Goal: Check status

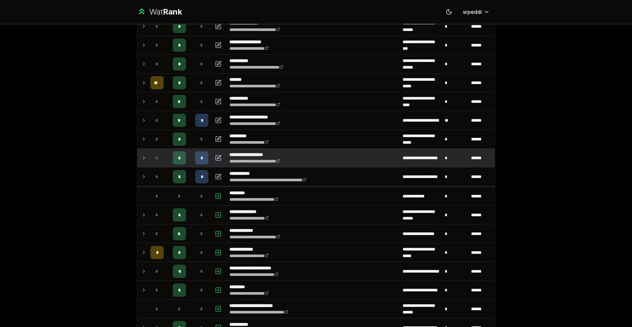
scroll to position [250, 0]
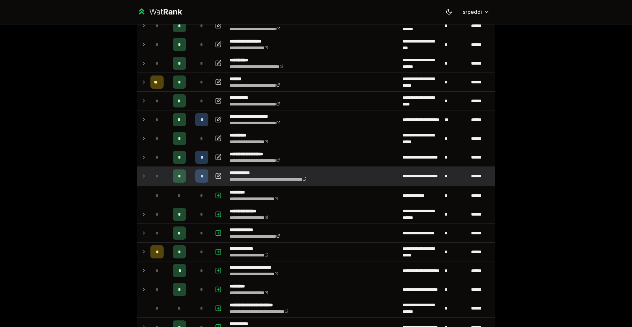
click at [142, 175] on icon at bounding box center [143, 176] width 5 height 8
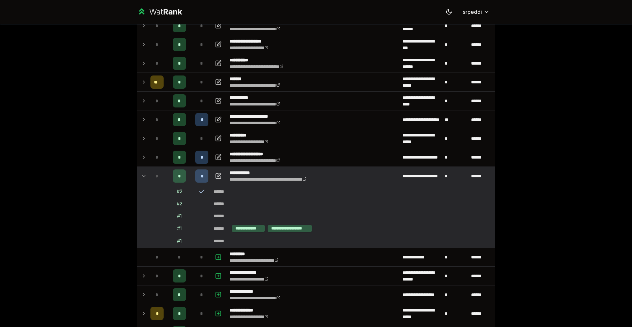
click at [144, 177] on icon at bounding box center [143, 176] width 5 height 8
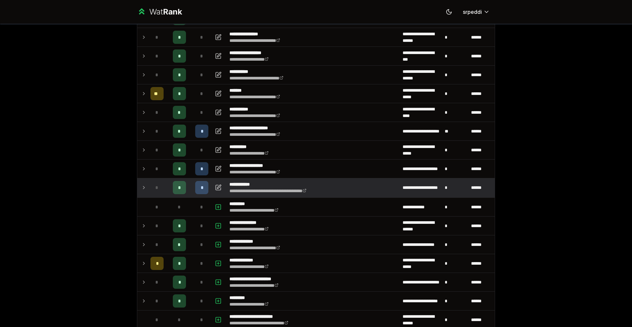
scroll to position [238, 0]
click at [141, 185] on icon at bounding box center [143, 188] width 5 height 8
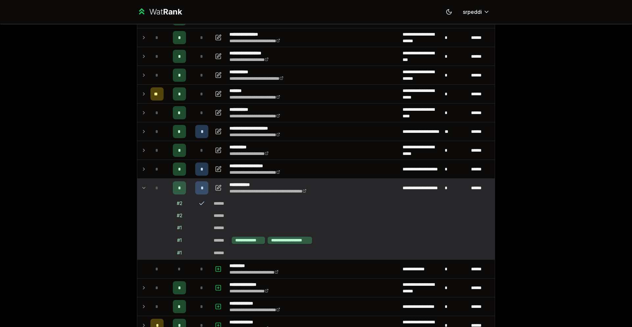
click at [144, 190] on icon at bounding box center [143, 188] width 5 height 8
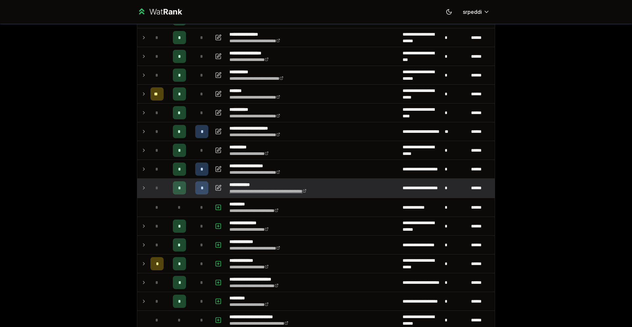
click at [306, 192] on link "**********" at bounding box center [267, 191] width 77 height 5
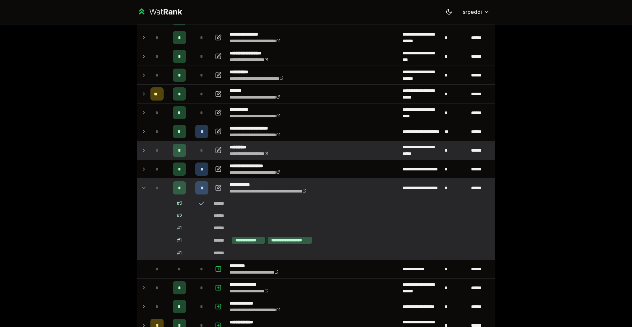
click at [142, 153] on icon at bounding box center [143, 150] width 5 height 8
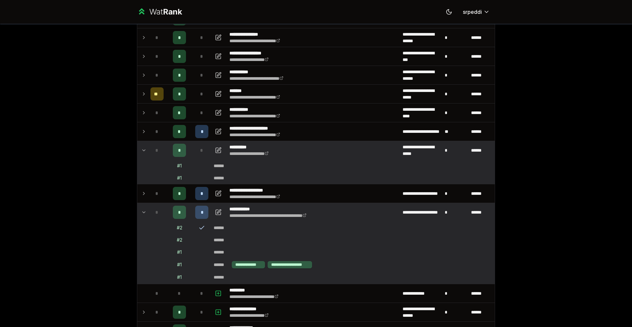
click at [142, 152] on icon at bounding box center [143, 150] width 5 height 8
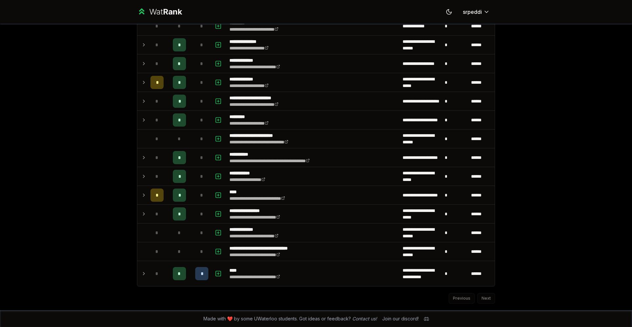
scroll to position [481, 0]
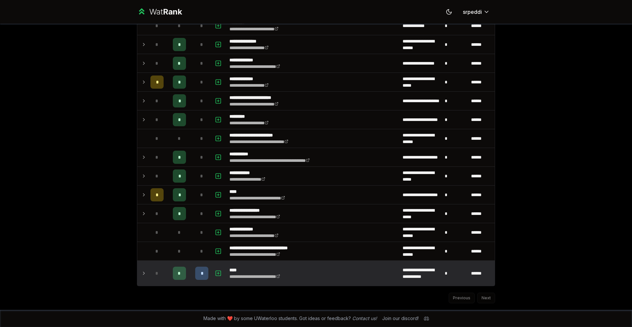
click at [143, 275] on icon at bounding box center [143, 273] width 5 height 8
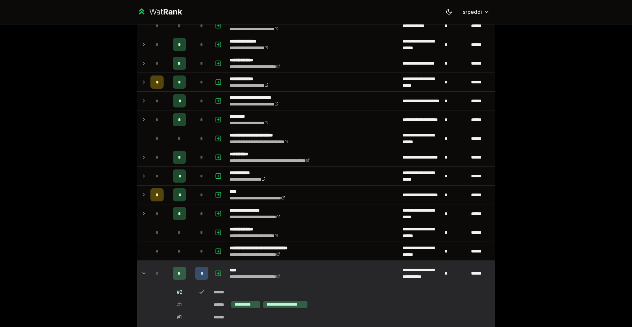
scroll to position [0, 0]
